Goal: Task Accomplishment & Management: Use online tool/utility

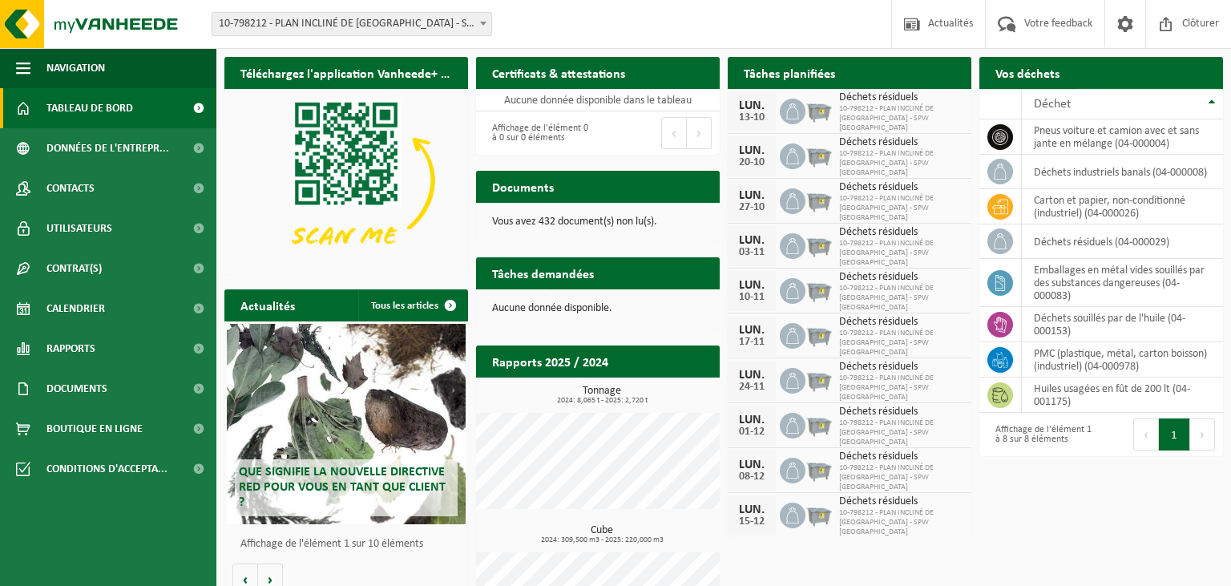
click at [1150, 99] on span "Demander un transport" at bounding box center [1141, 104] width 104 height 10
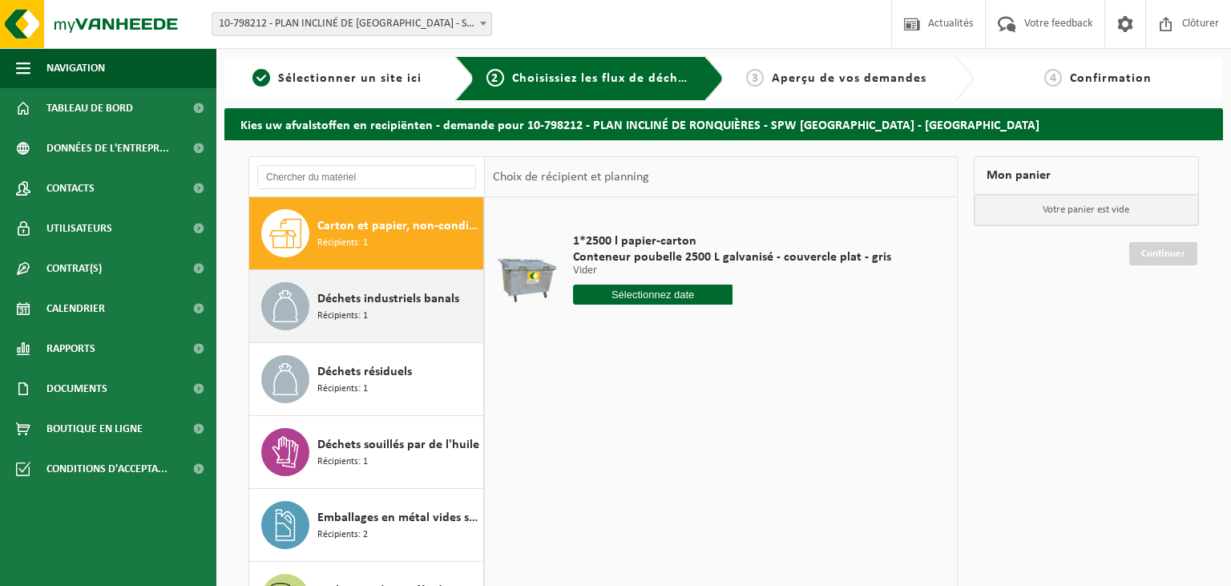
click at [351, 290] on span "Déchets industriels banals" at bounding box center [388, 298] width 142 height 19
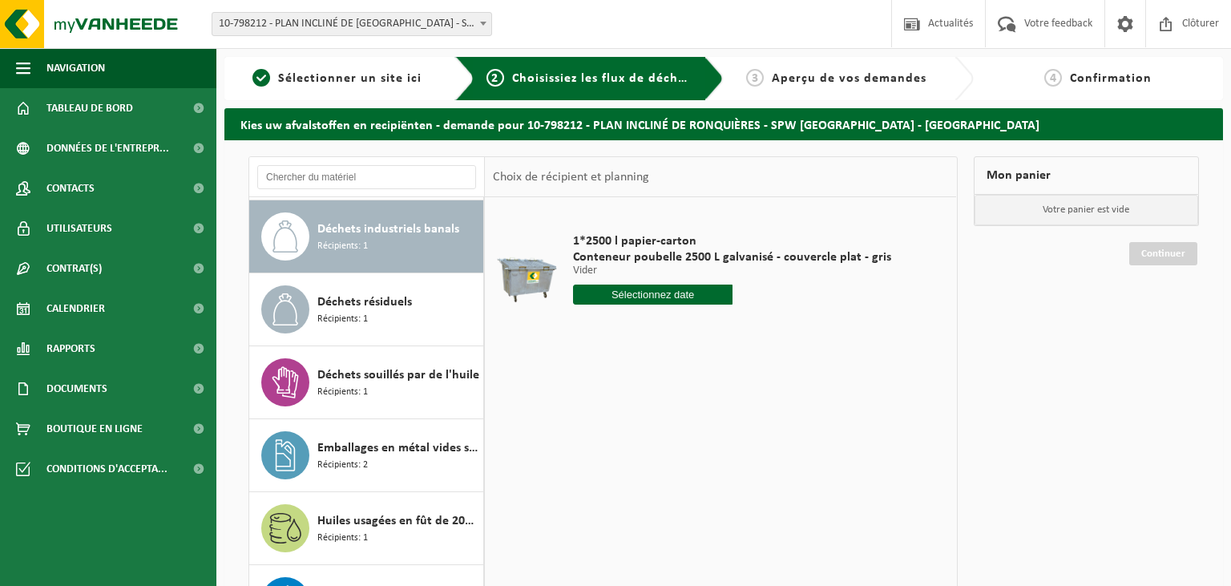
scroll to position [72, 0]
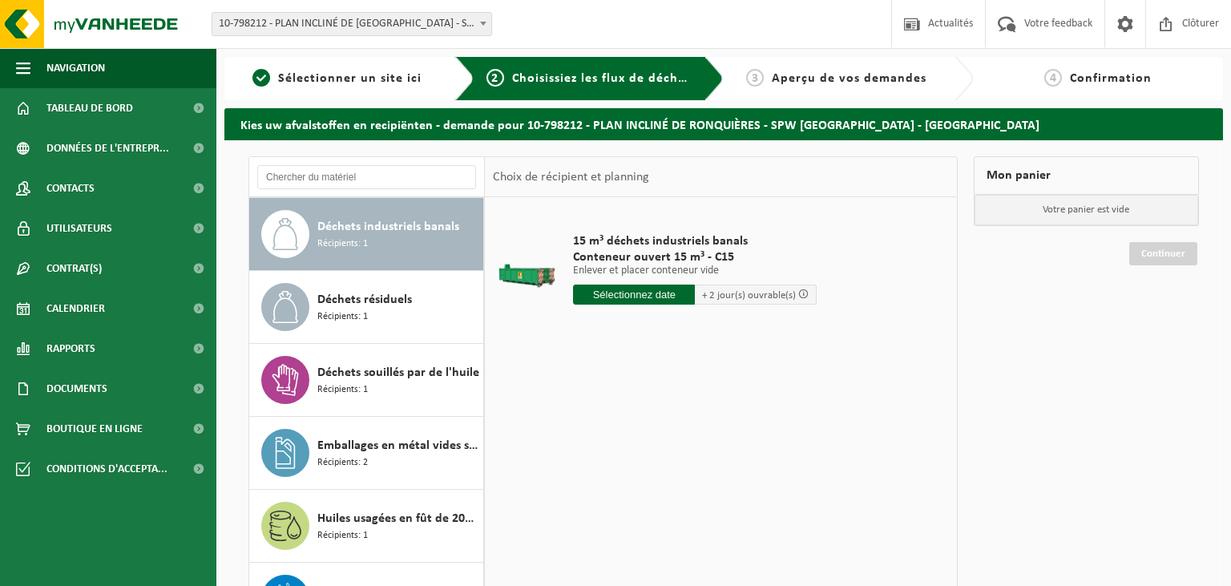
click at [605, 293] on input "text" at bounding box center [634, 295] width 122 height 20
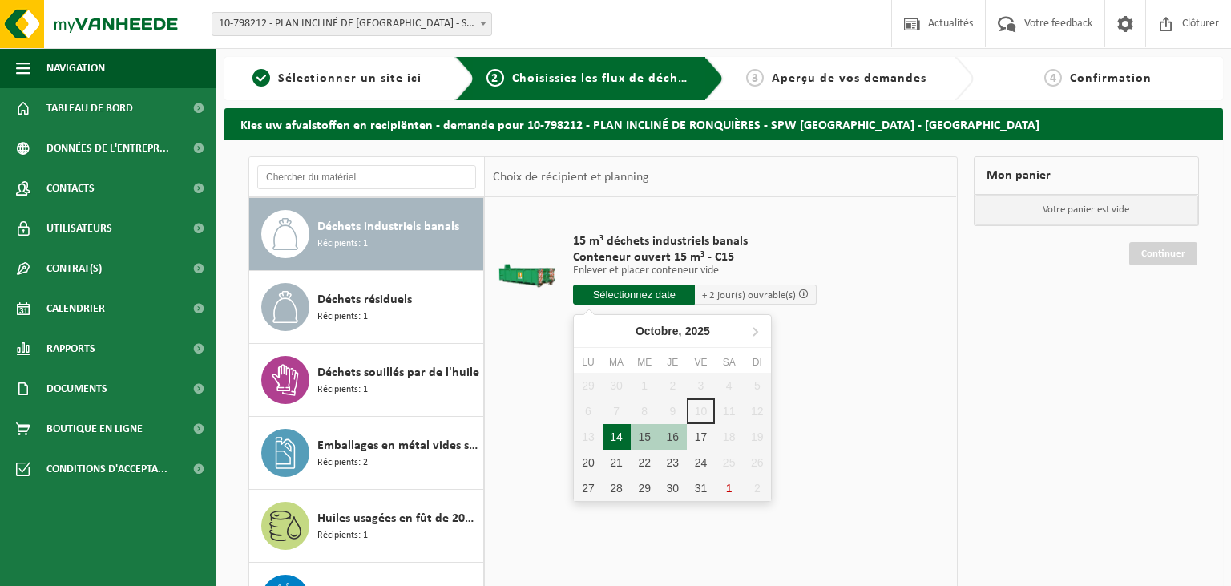
click at [615, 439] on div "14" at bounding box center [617, 437] width 28 height 26
type input "à partir de 2025-10-14"
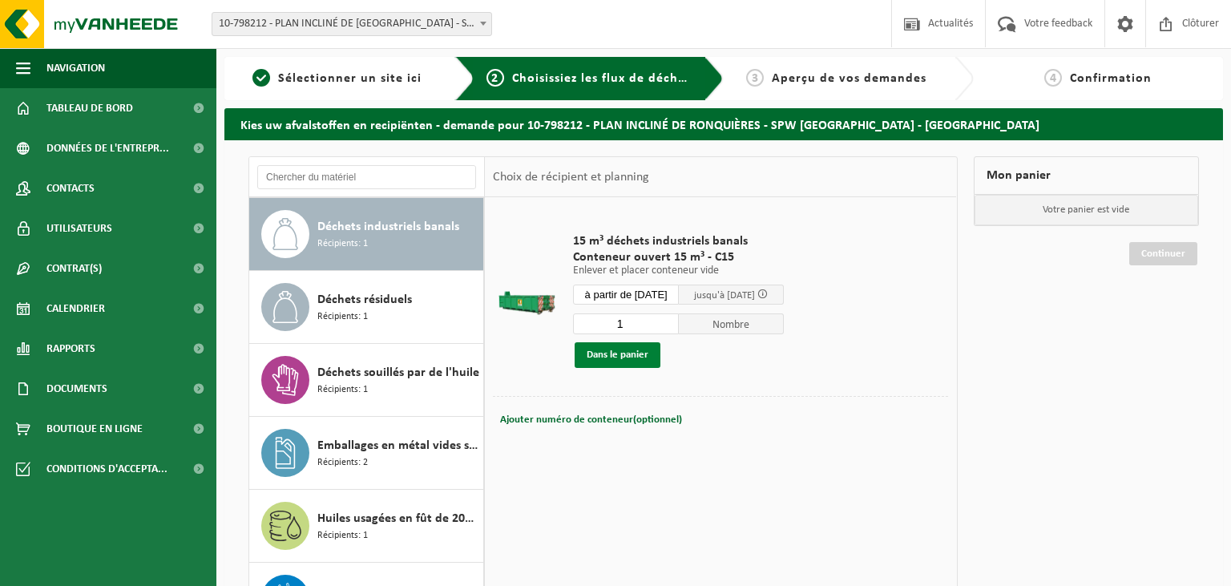
click at [619, 358] on button "Dans le panier" at bounding box center [618, 355] width 86 height 26
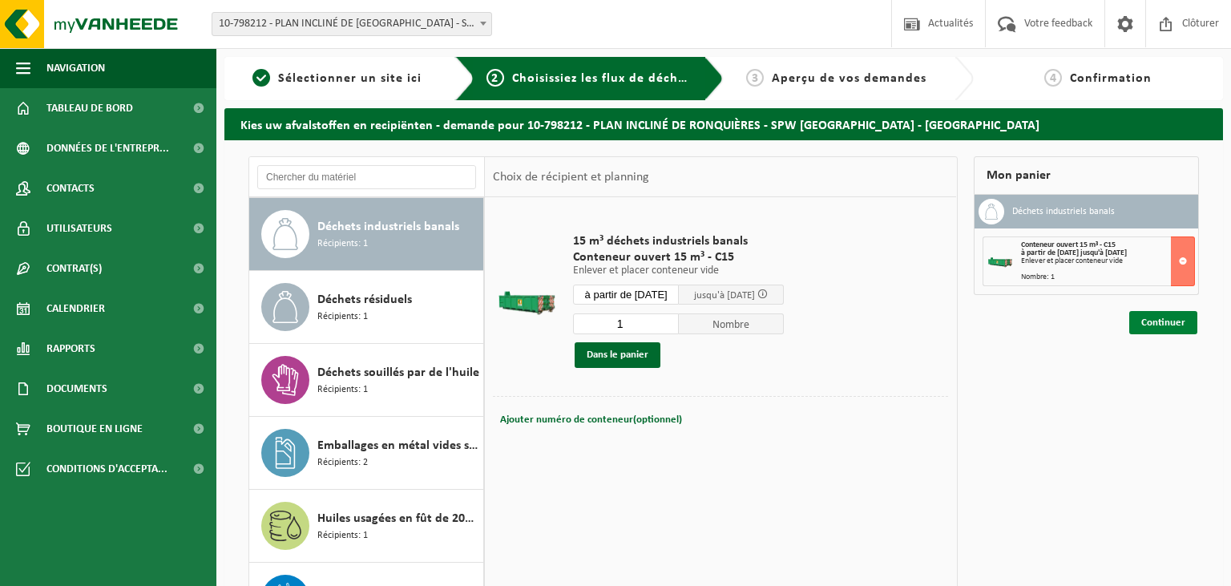
click at [1159, 323] on link "Continuer" at bounding box center [1164, 322] width 68 height 23
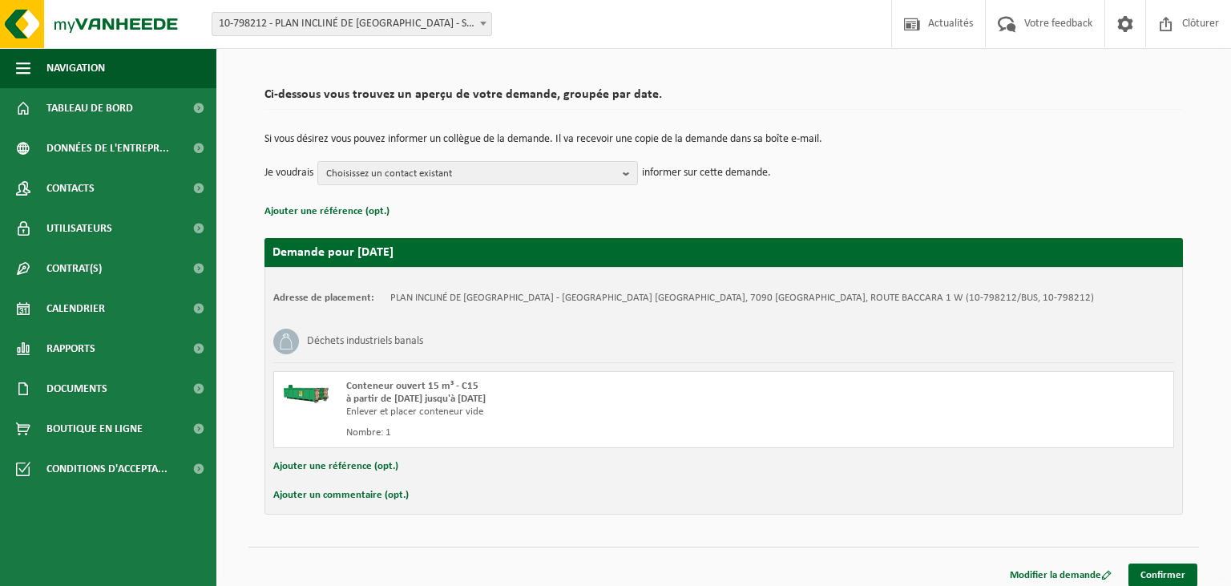
scroll to position [7, 0]
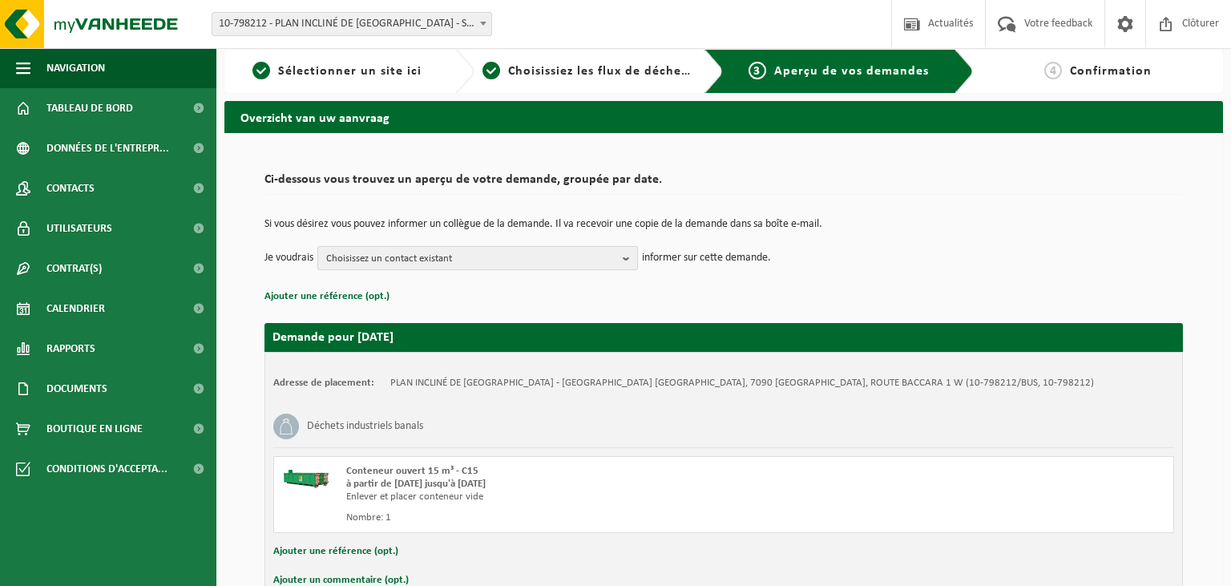
click at [588, 253] on span "Choisissez un contact existant" at bounding box center [471, 259] width 290 height 24
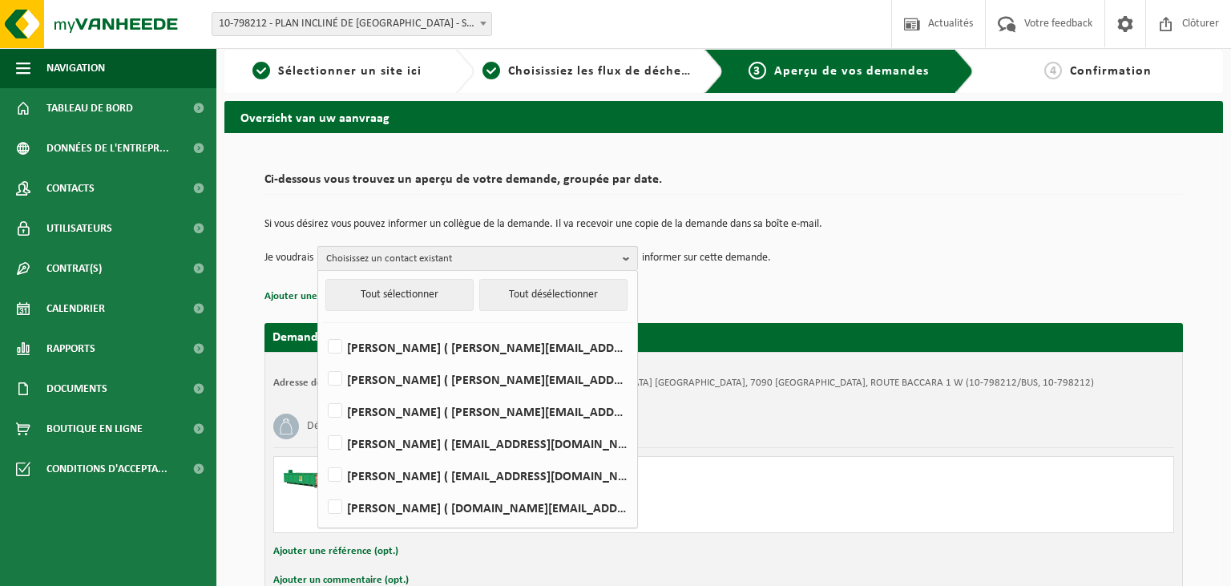
click at [588, 253] on span "Choisissez un contact existant" at bounding box center [471, 259] width 290 height 24
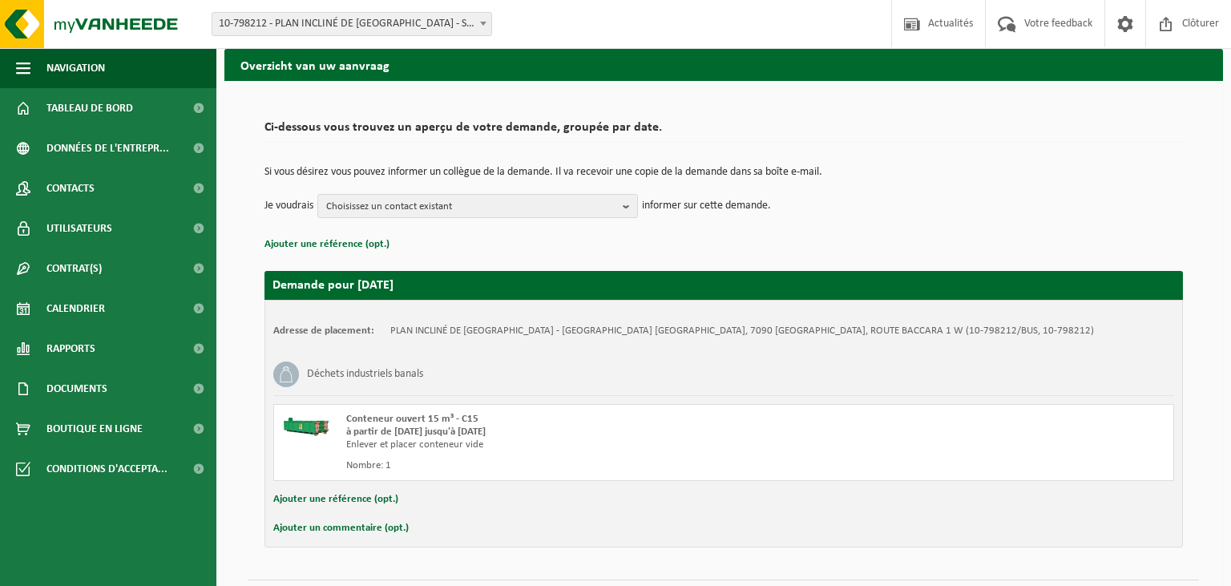
scroll to position [92, 0]
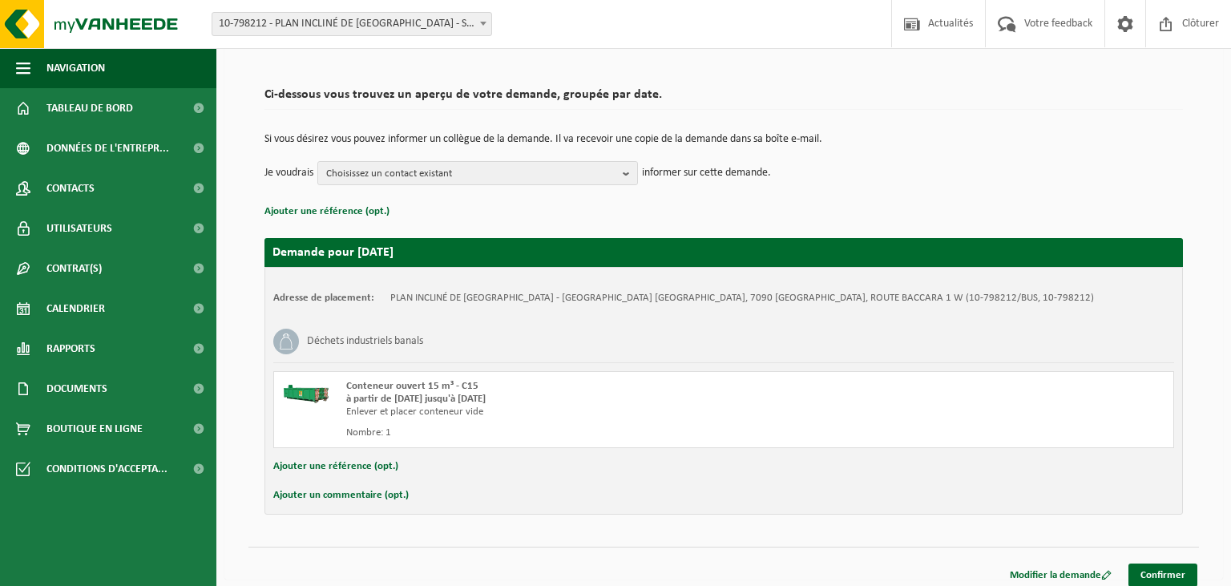
click at [342, 492] on button "Ajouter un commentaire (opt.)" at bounding box center [340, 495] width 135 height 21
click at [364, 495] on input "text" at bounding box center [750, 497] width 818 height 24
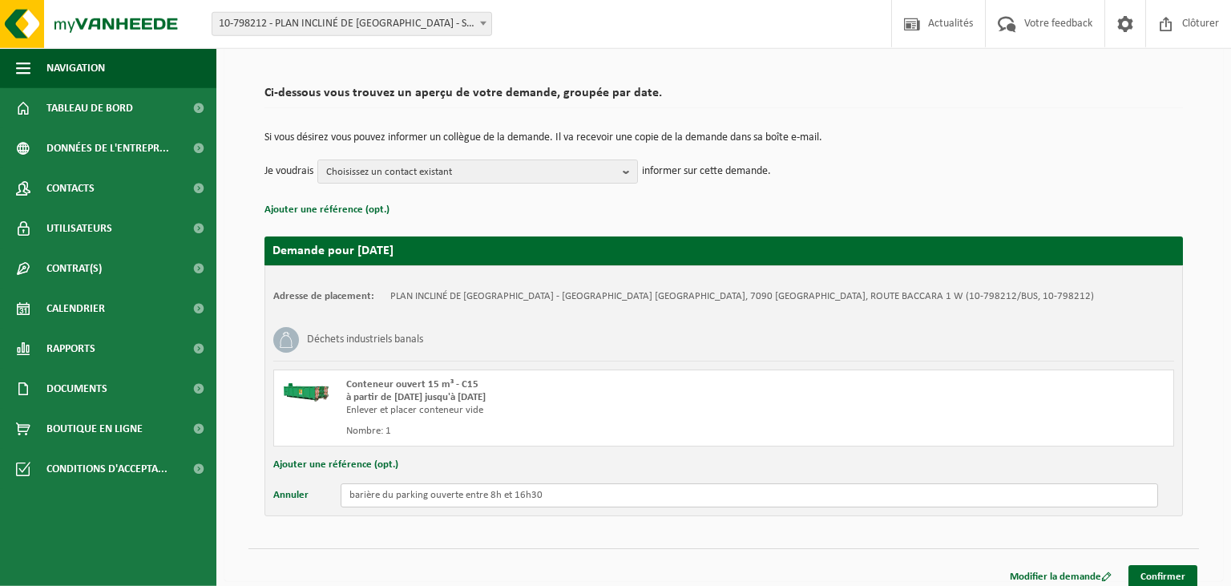
scroll to position [95, 0]
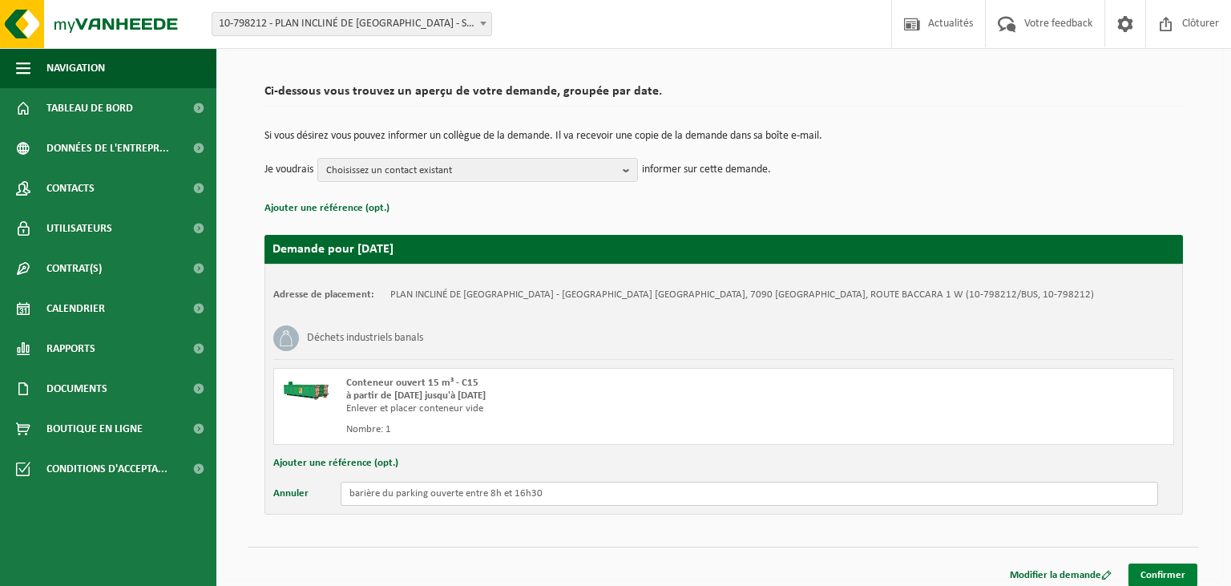
type input "barière du parking ouverte entre 8h et 16h30"
click at [1172, 573] on link "Confirmer" at bounding box center [1163, 575] width 69 height 23
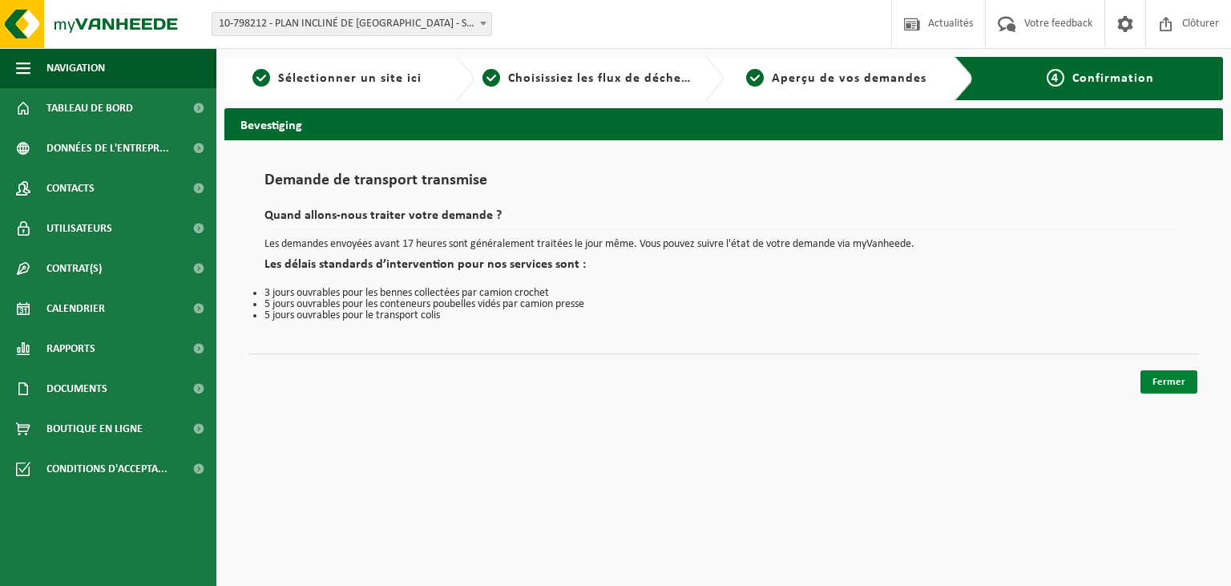
click at [1194, 381] on link "Fermer" at bounding box center [1169, 381] width 57 height 23
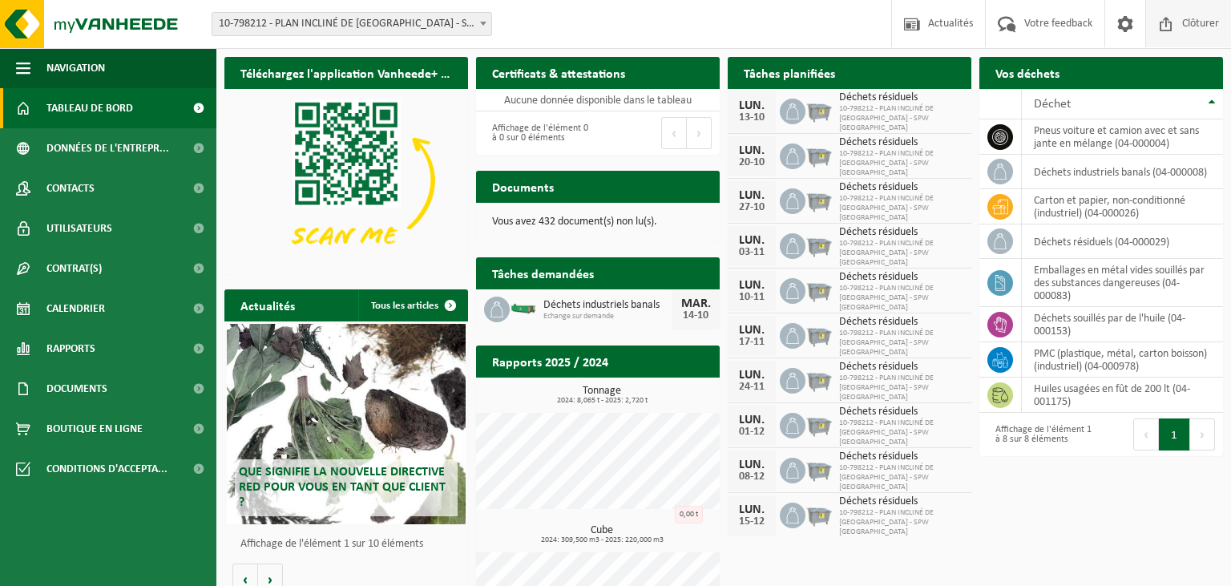
click at [1176, 25] on span at bounding box center [1166, 23] width 24 height 47
